Goal: Find specific page/section

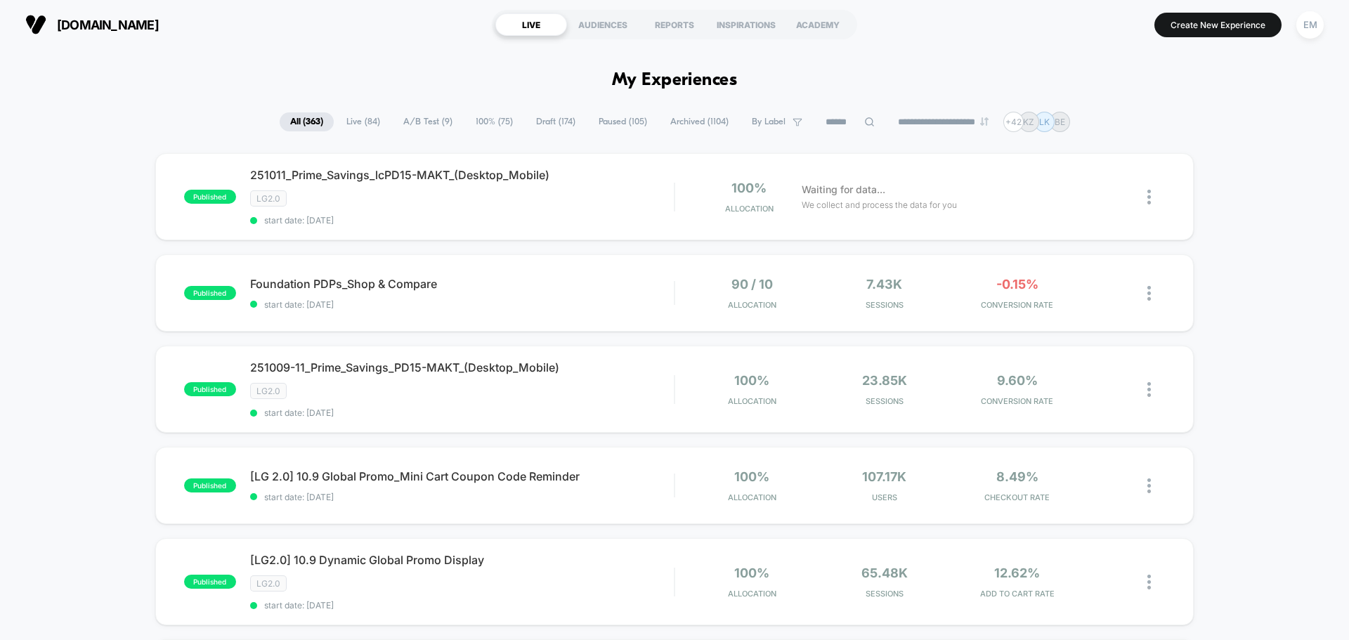
click at [864, 120] on icon at bounding box center [869, 122] width 11 height 11
click at [829, 122] on input at bounding box center [850, 122] width 140 height 17
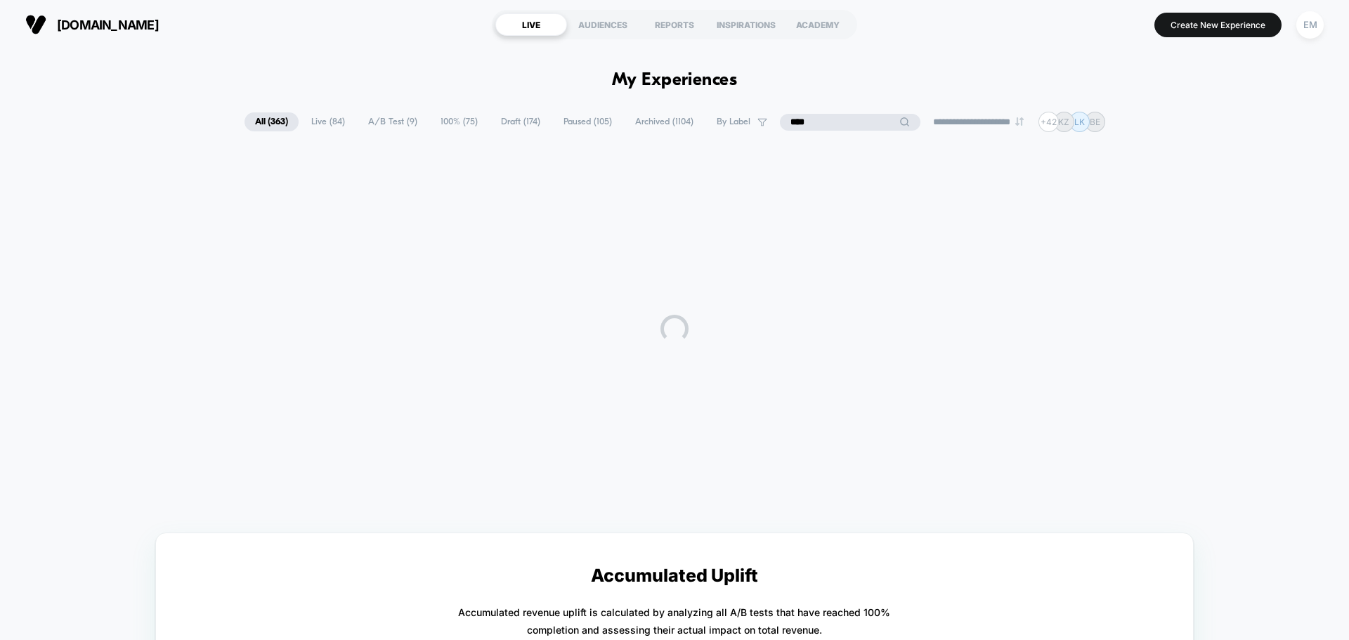
type input "****"
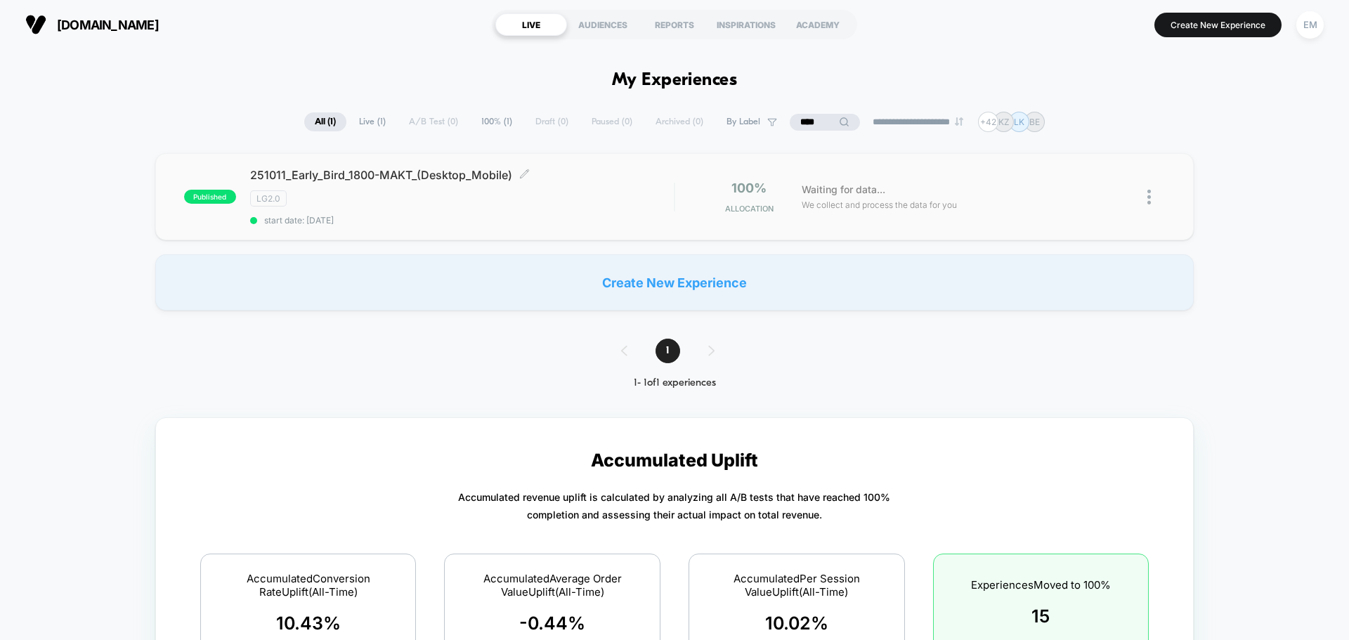
click at [605, 187] on div "251011_Early_Bird_1800-MAKT_(Desktop_Mobile) Click to edit experience details C…" at bounding box center [462, 197] width 424 height 58
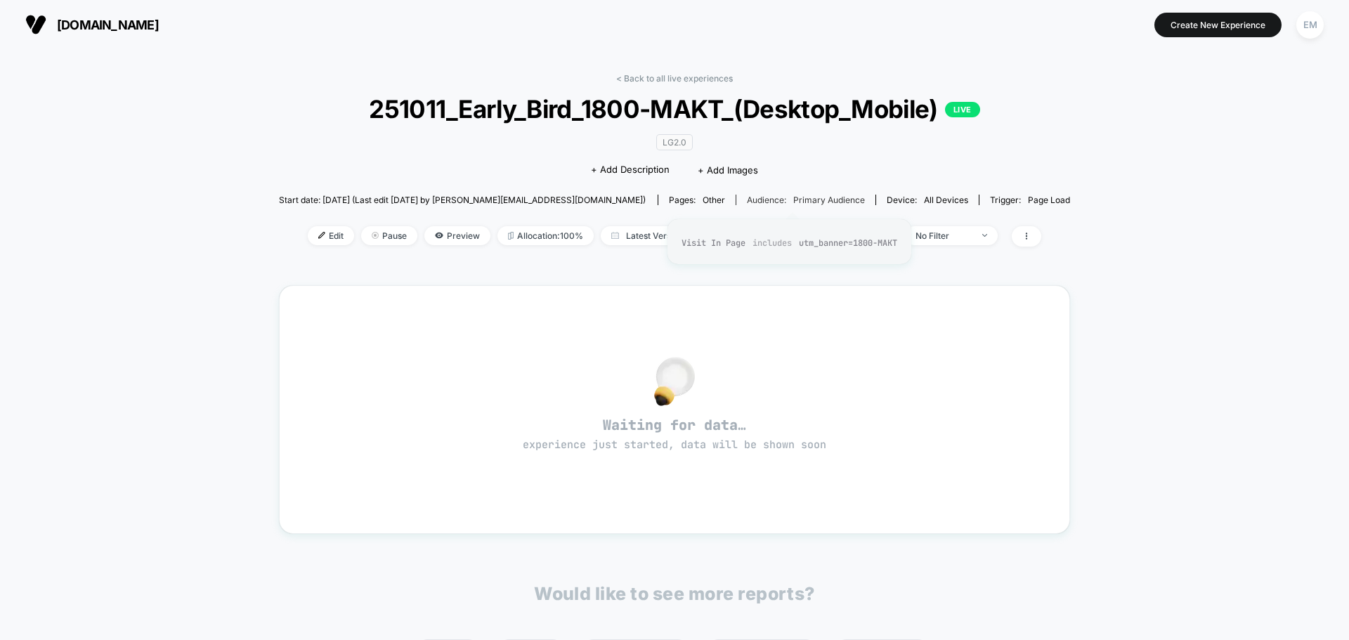
click at [799, 200] on span "Primary Audience" at bounding box center [829, 200] width 72 height 11
click at [761, 199] on div "Audience: Primary Audience" at bounding box center [806, 200] width 118 height 11
click at [816, 196] on span "Primary Audience" at bounding box center [829, 200] width 72 height 11
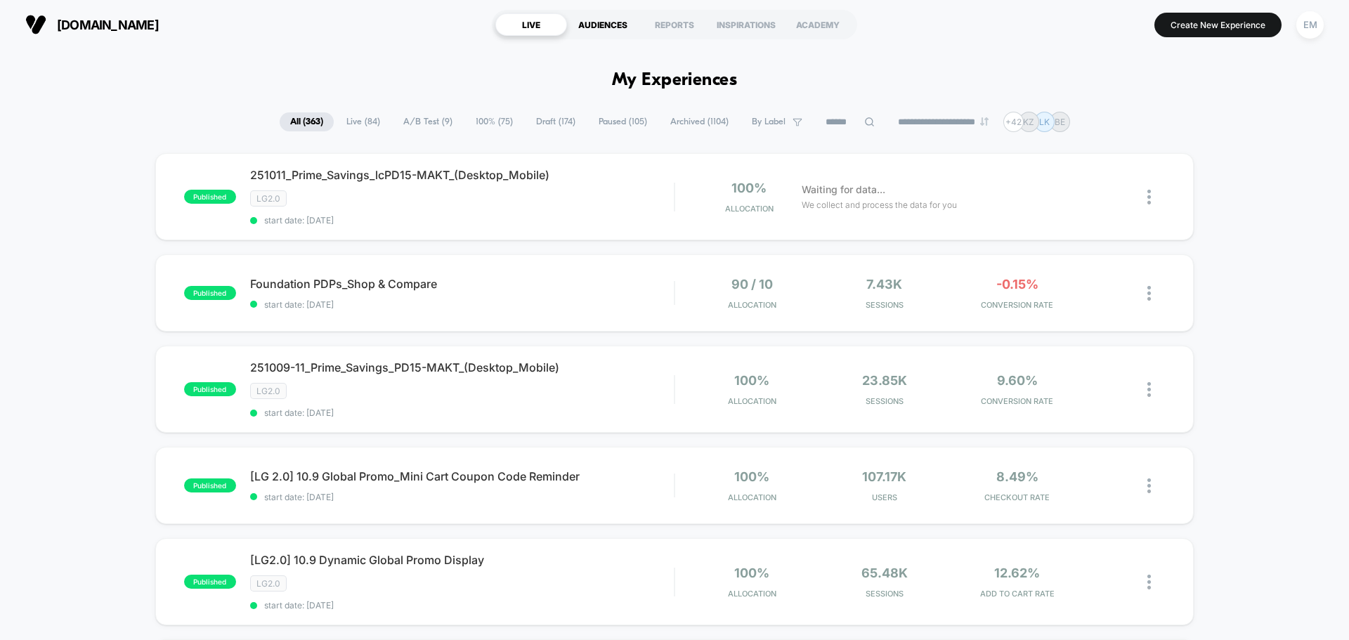
click at [624, 27] on div "AUDIENCES" at bounding box center [603, 24] width 72 height 22
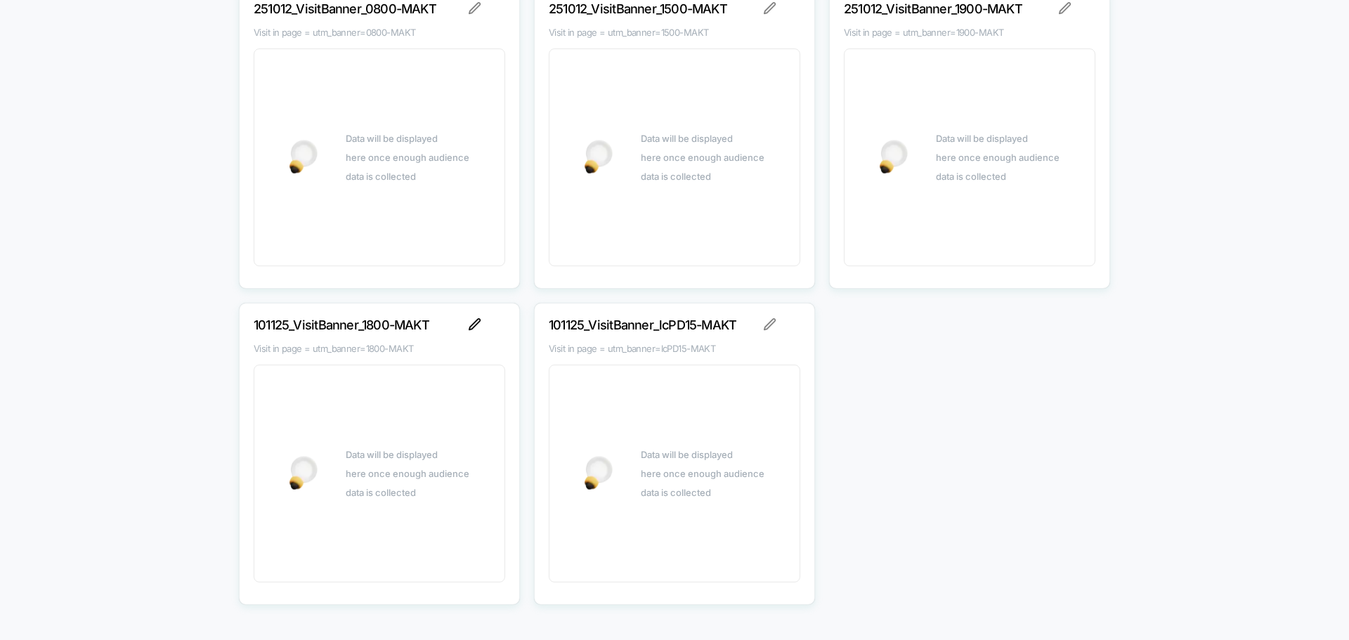
click at [473, 326] on img at bounding box center [475, 324] width 13 height 13
